Goal: Check status: Check status

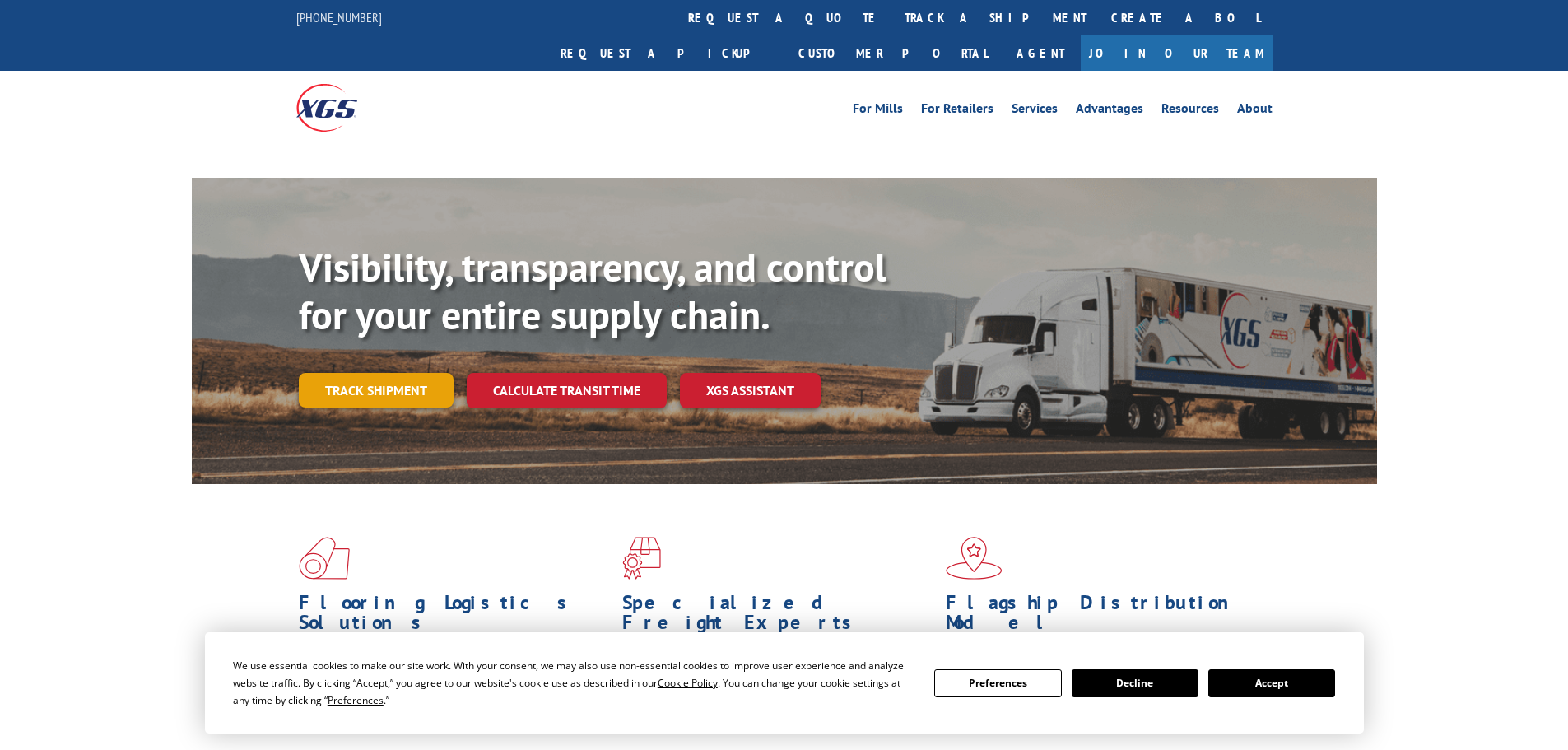
click at [387, 373] on link "Track shipment" at bounding box center [376, 390] width 155 height 35
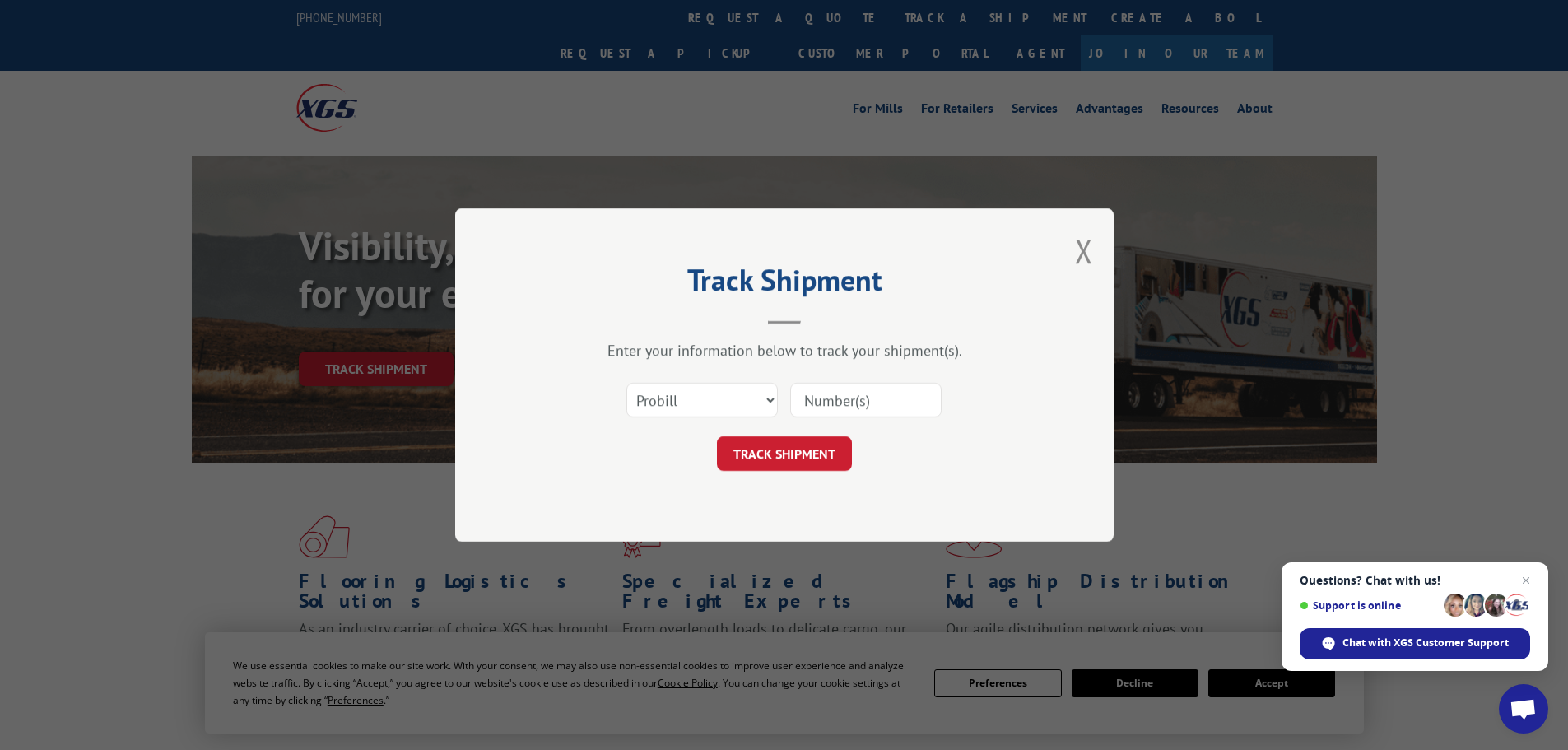
click at [900, 406] on input at bounding box center [866, 399] width 152 height 35
paste input "2871431"
type input "2871431"
click at [797, 447] on button "TRACK SHIPMENT" at bounding box center [784, 453] width 135 height 35
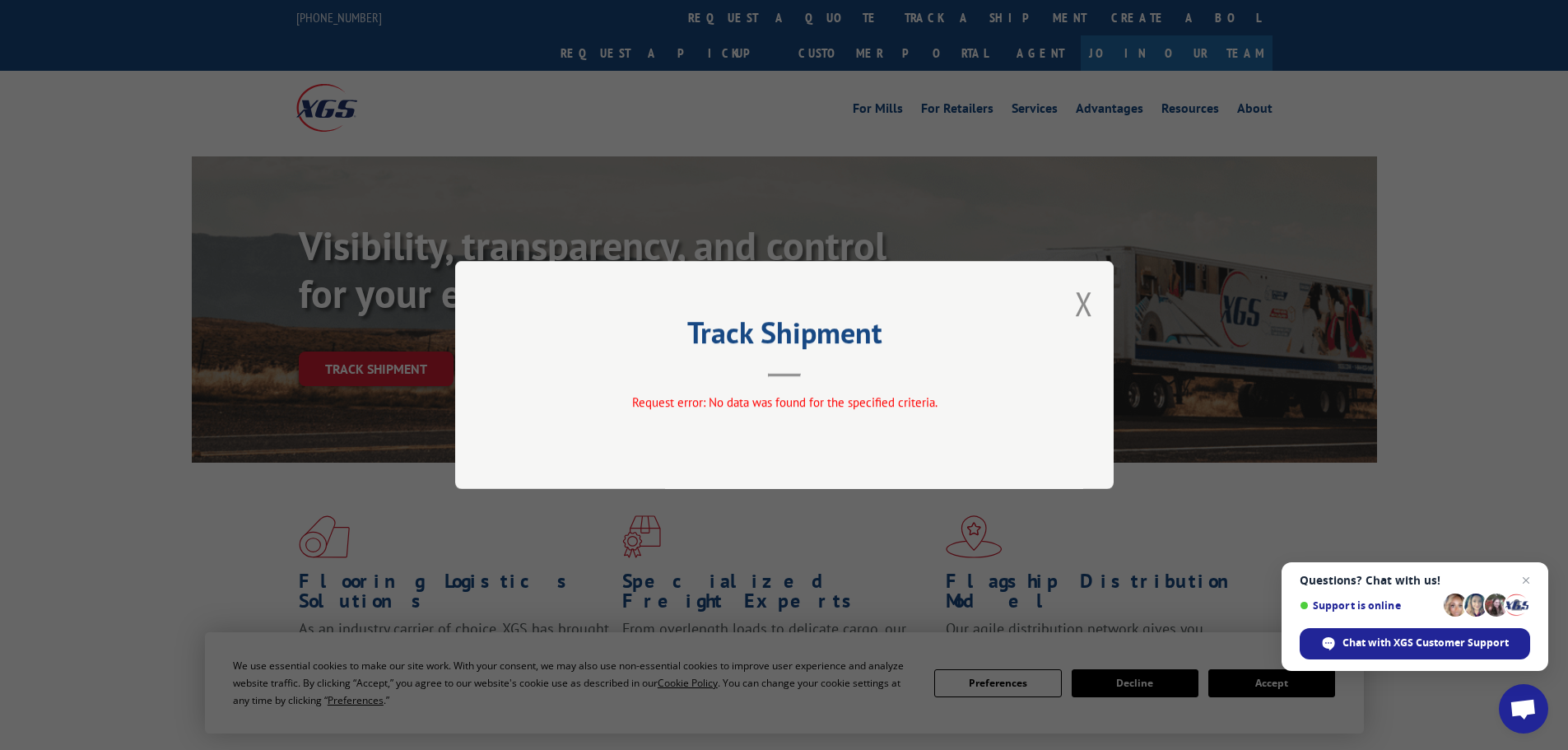
click at [797, 374] on hr at bounding box center [784, 375] width 33 height 3
click at [1096, 302] on div "Track Shipment Request error: No data was found for the specified criteria." at bounding box center [784, 375] width 659 height 228
click at [1093, 302] on div "Track Shipment Request error: No data was found for the specified criteria." at bounding box center [784, 375] width 659 height 228
click at [1085, 303] on button "Close modal" at bounding box center [1084, 303] width 18 height 43
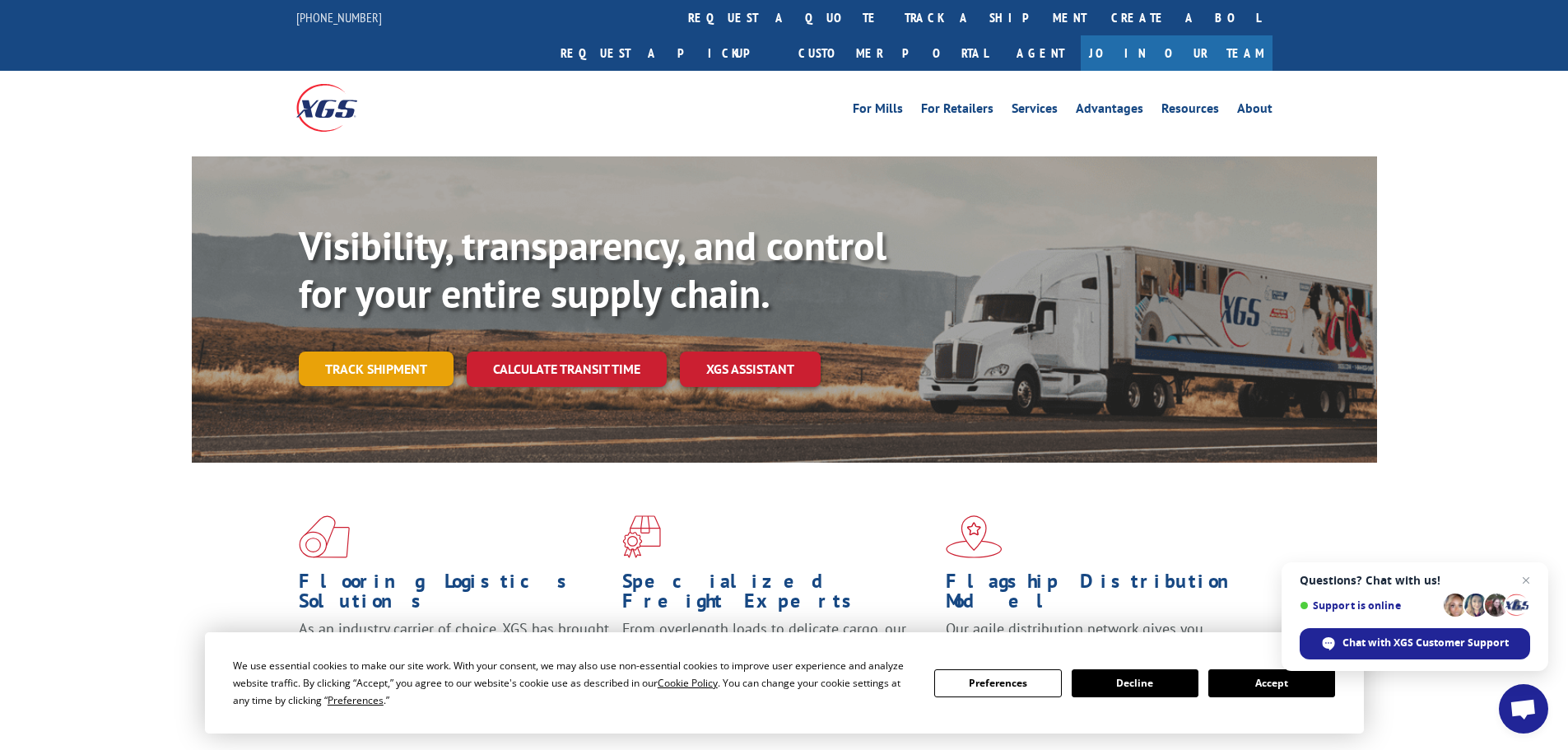
click at [335, 351] on link "Track shipment" at bounding box center [376, 368] width 155 height 35
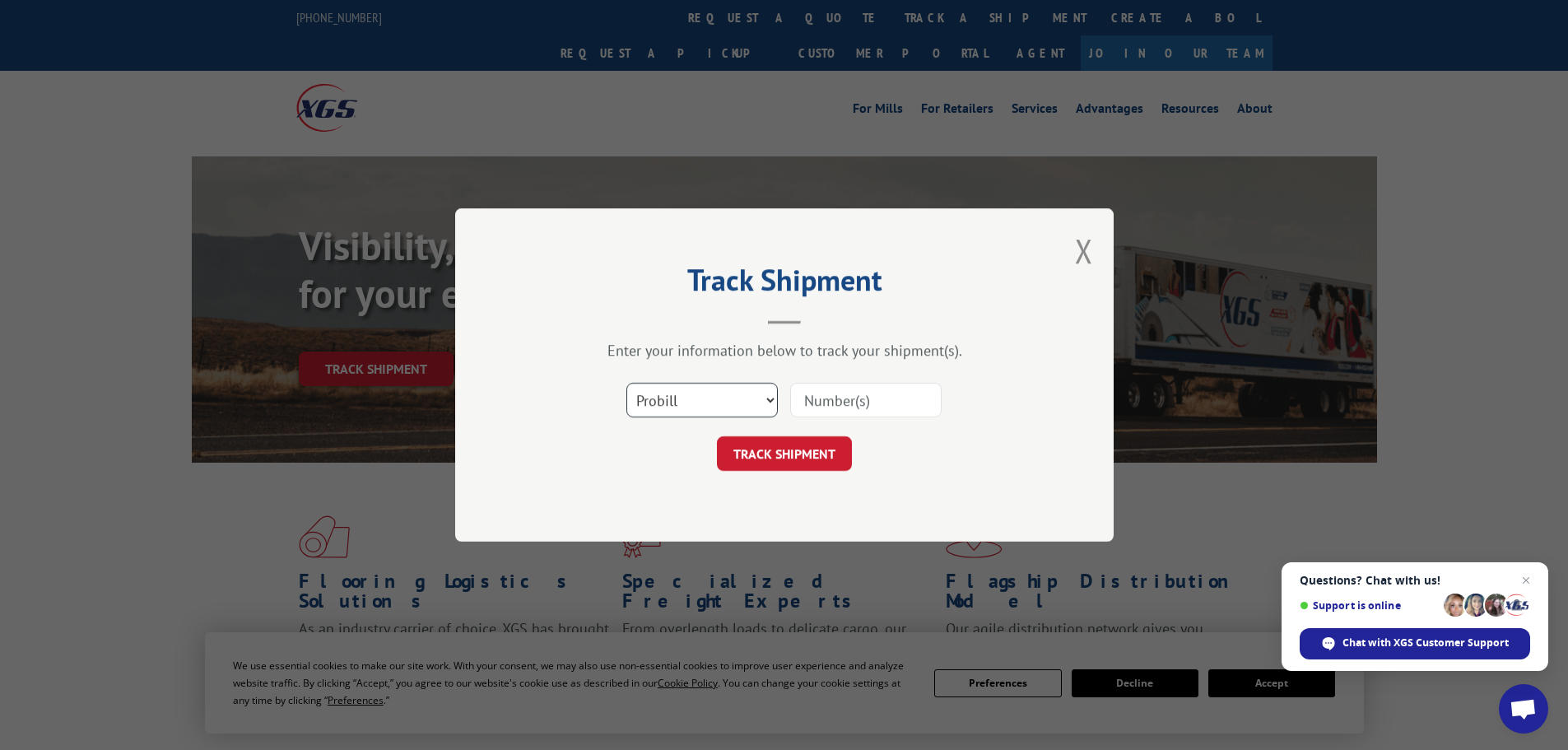
click at [724, 400] on select "Select category... Probill BOL PO" at bounding box center [702, 399] width 152 height 35
select select "bol"
click at [627, 383] on select "Select category... Probill BOL PO" at bounding box center [702, 399] width 152 height 35
click at [830, 399] on input at bounding box center [866, 399] width 152 height 35
paste input "2871431"
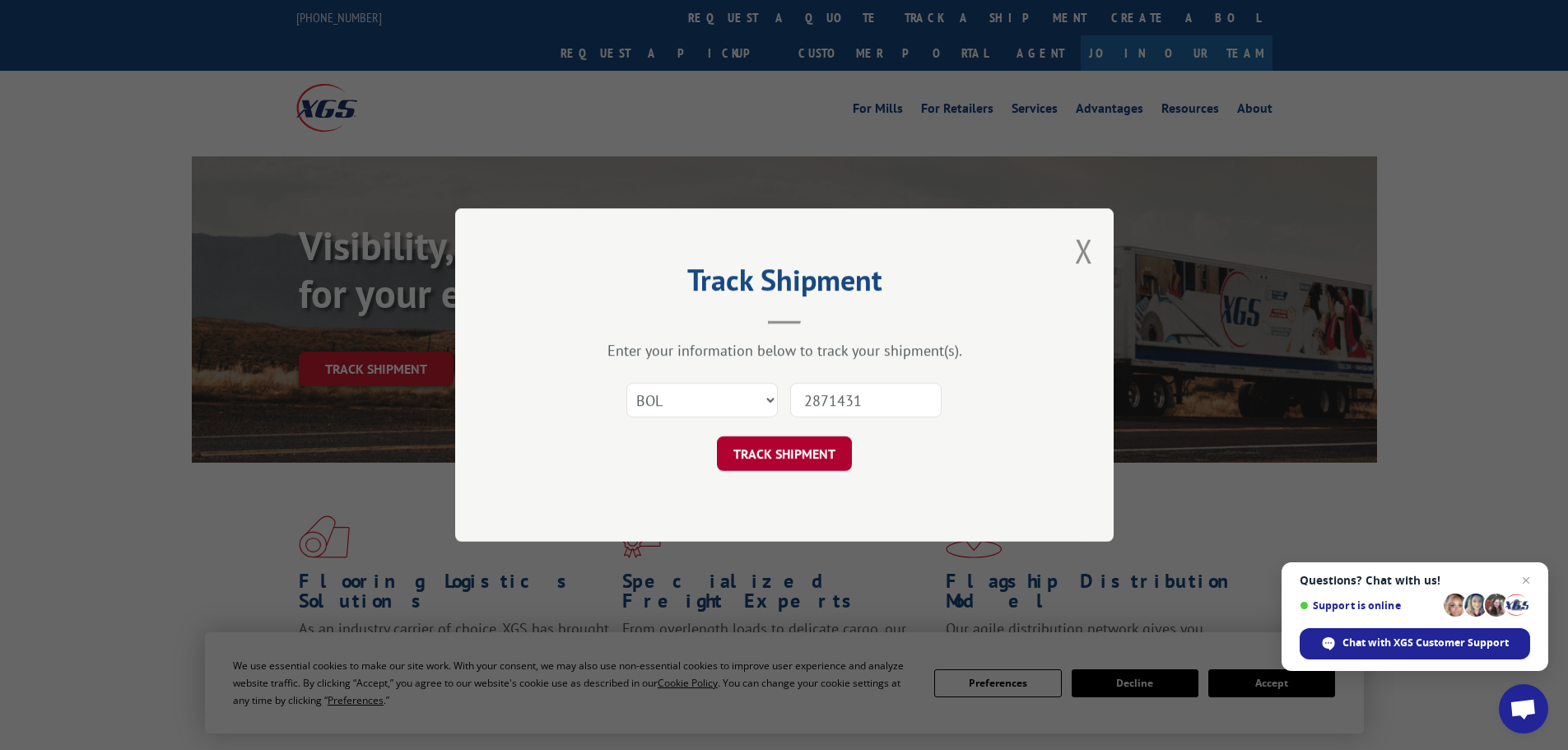
type input "2871431"
click at [787, 450] on button "TRACK SHIPMENT" at bounding box center [784, 453] width 135 height 35
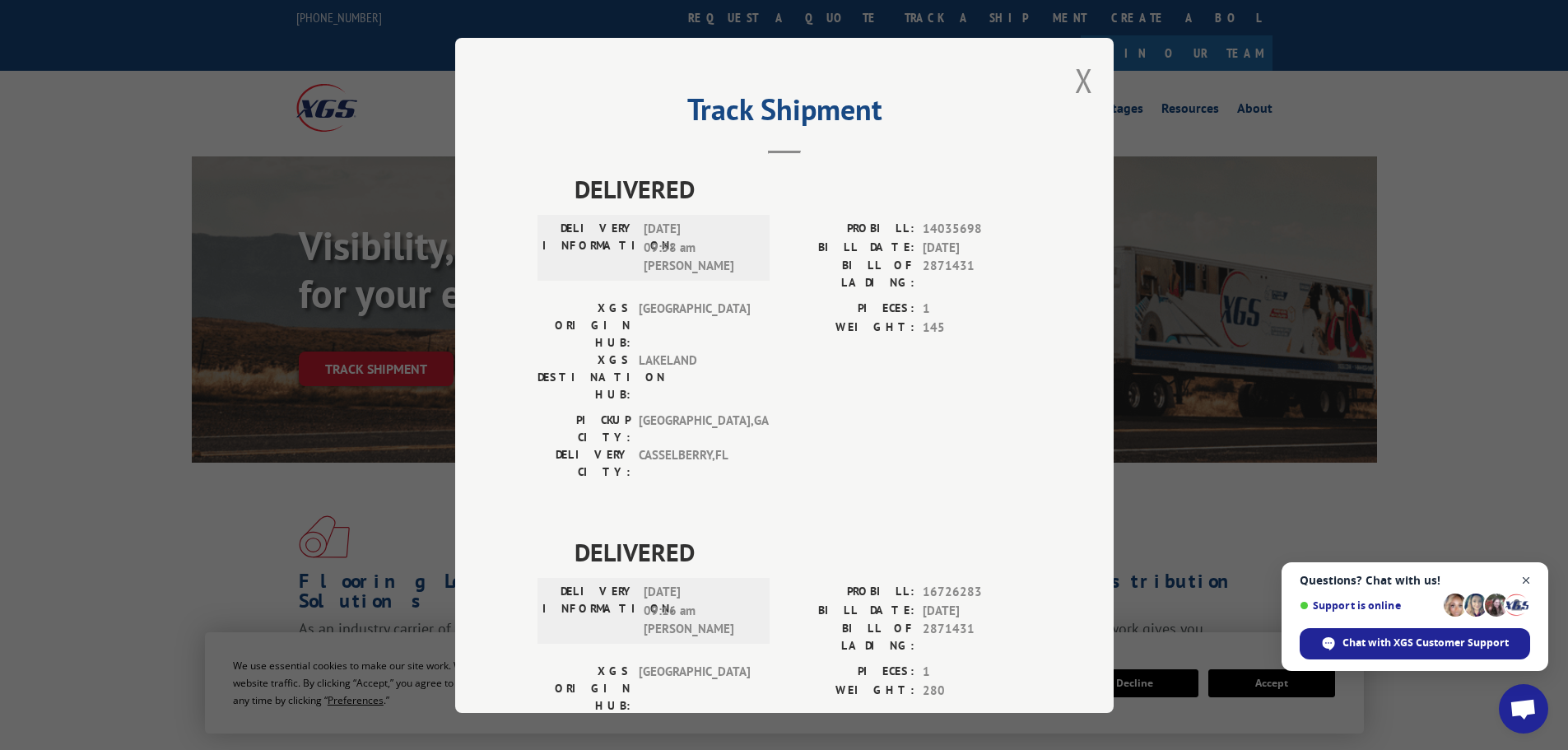
click at [1532, 585] on span "Close chat" at bounding box center [1527, 580] width 21 height 21
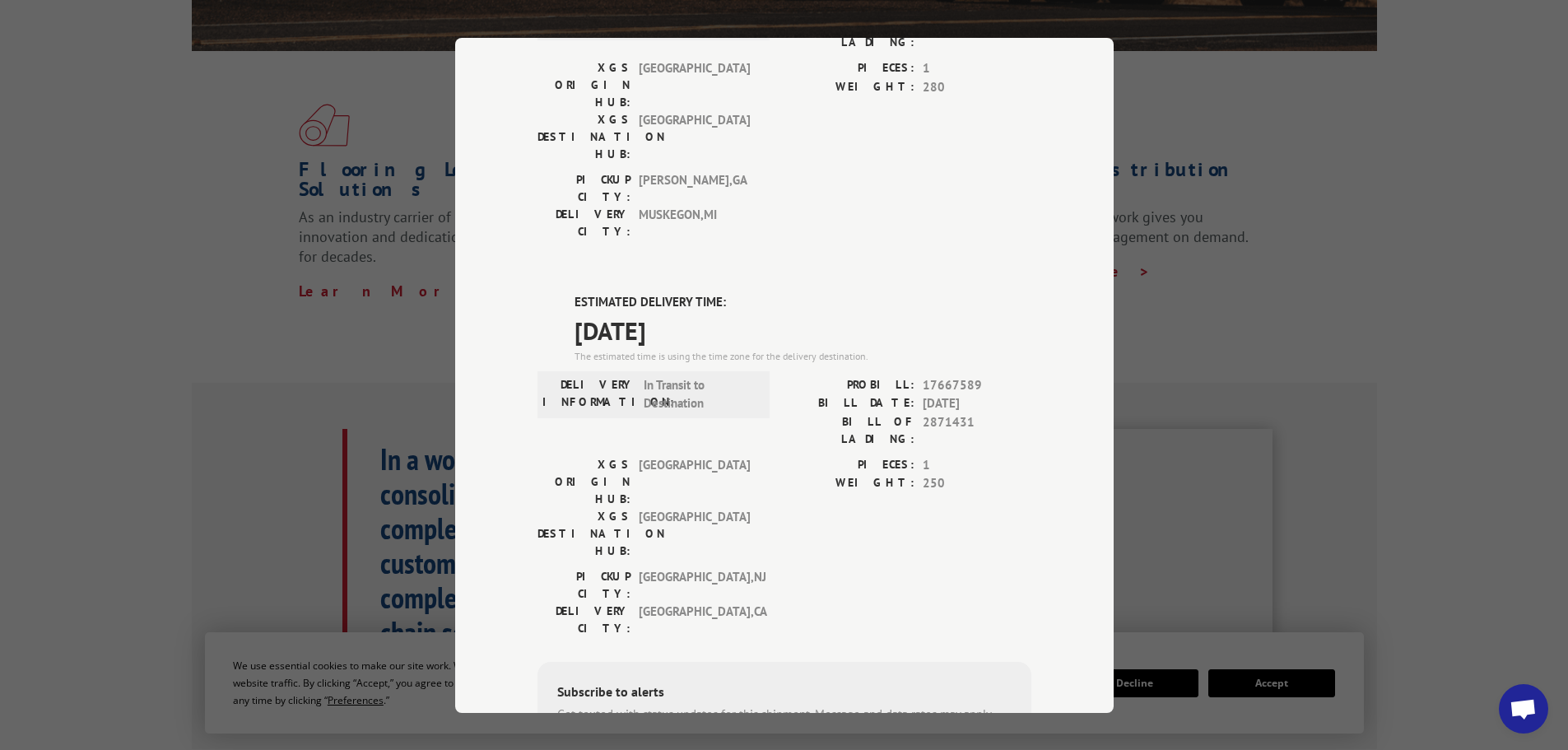
scroll to position [604, 0]
click at [1520, 472] on div "Track Shipment DELIVERED DELIVERY INFORMATION: [DATE] 09:58 am [PERSON_NAME]: 1…" at bounding box center [784, 375] width 1568 height 750
click at [1526, 446] on div "Track Shipment DELIVERED DELIVERY INFORMATION: [DATE] 09:58 am [PERSON_NAME]: 1…" at bounding box center [784, 375] width 1568 height 750
